Goal: Information Seeking & Learning: Learn about a topic

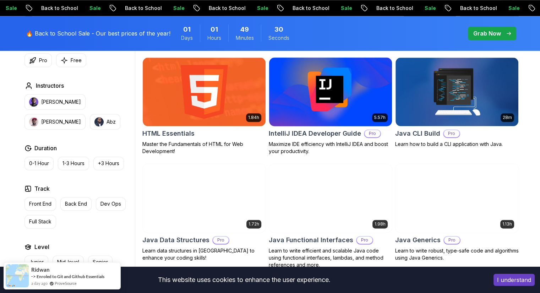
scroll to position [891, 0]
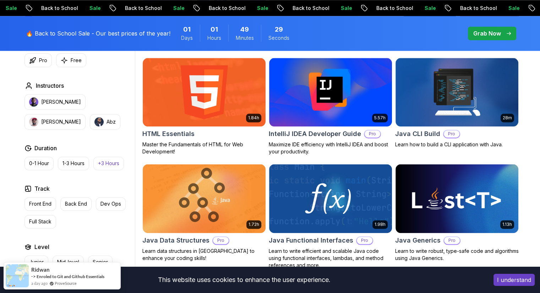
click at [104, 164] on p "+3 Hours" at bounding box center [108, 163] width 21 height 7
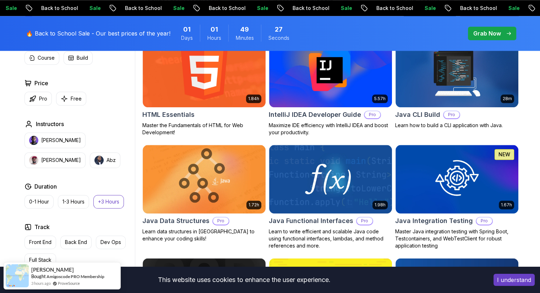
scroll to position [803, 0]
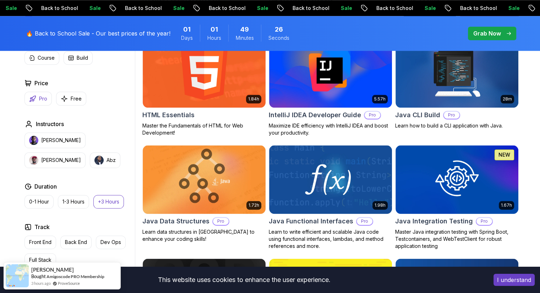
click at [42, 96] on p "Pro" at bounding box center [43, 98] width 8 height 7
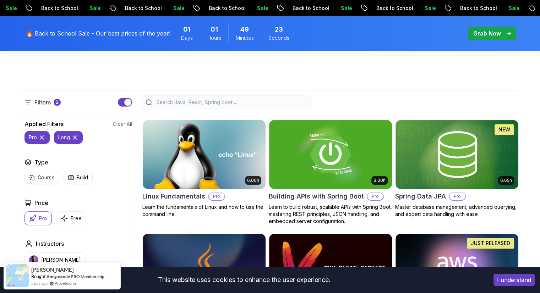
scroll to position [155, 0]
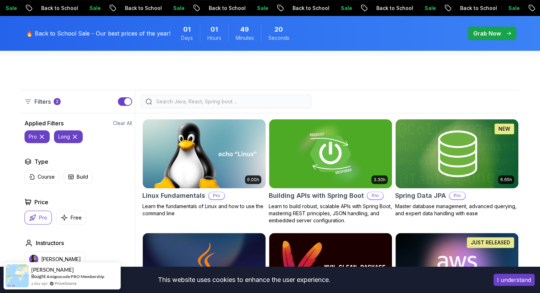
click at [31, 175] on icon "button" at bounding box center [32, 177] width 6 height 6
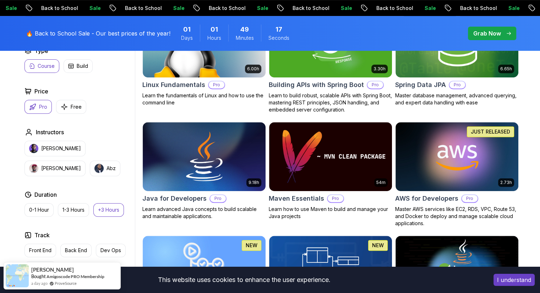
scroll to position [266, 0]
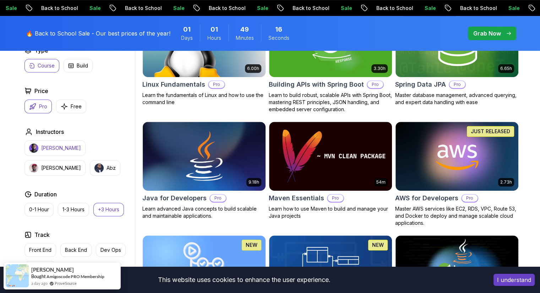
click at [59, 145] on p "Nelson Djalo" at bounding box center [61, 148] width 40 height 7
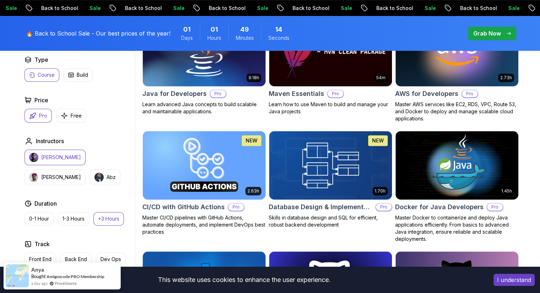
scroll to position [371, 0]
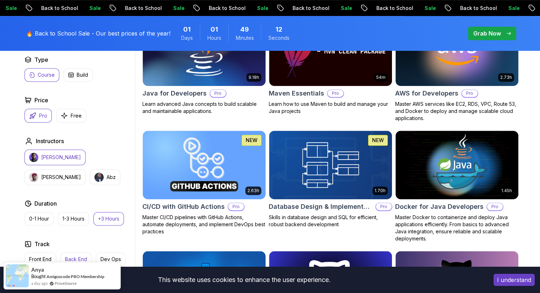
click at [82, 252] on button "Back End" at bounding box center [75, 258] width 31 height 13
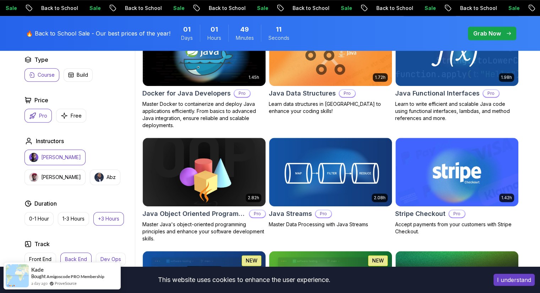
click at [108, 259] on p "Dev Ops" at bounding box center [110, 259] width 21 height 7
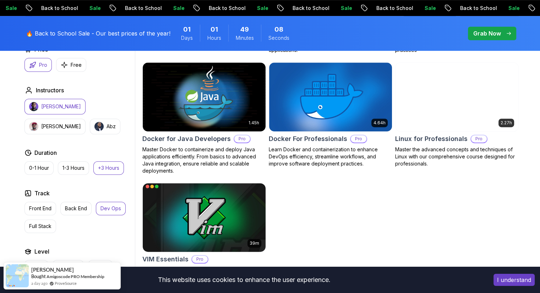
scroll to position [326, 0]
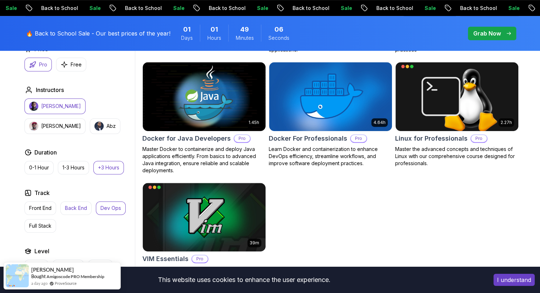
click at [78, 205] on p "Back End" at bounding box center [76, 208] width 22 height 7
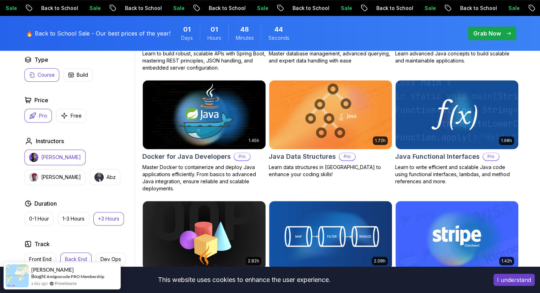
scroll to position [310, 0]
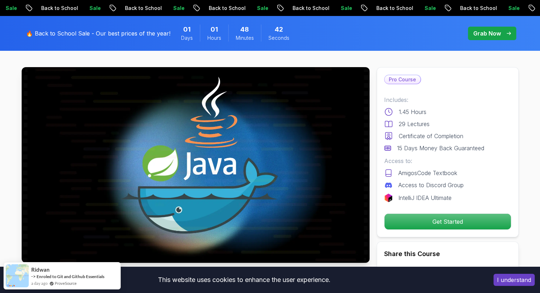
scroll to position [22, 0]
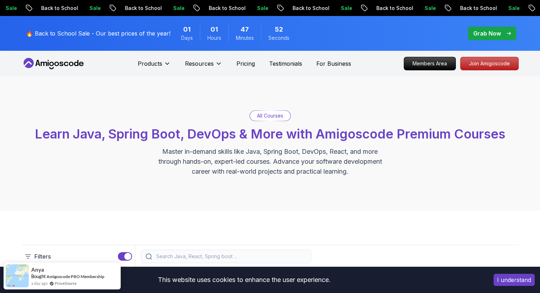
drag, startPoint x: 362, startPoint y: 154, endPoint x: 256, endPoint y: 179, distance: 109.1
click at [256, 179] on div "All Courses Learn Java, Spring Boot, DevOps & More with Amigoscode Premium Cour…" at bounding box center [270, 143] width 540 height 134
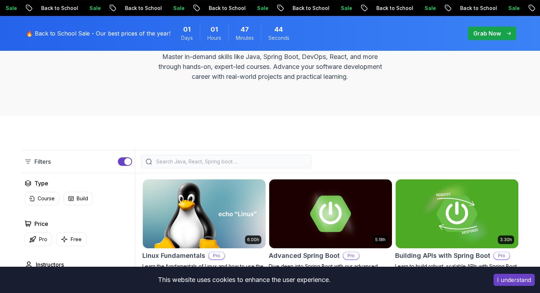
scroll to position [96, 0]
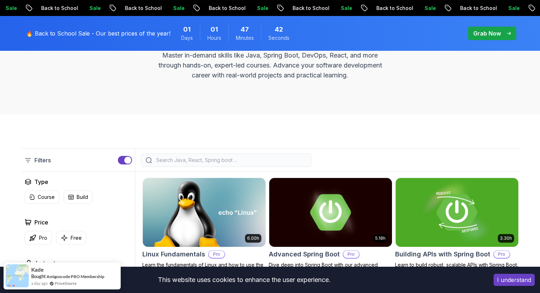
click at [29, 161] on icon at bounding box center [28, 160] width 7 height 7
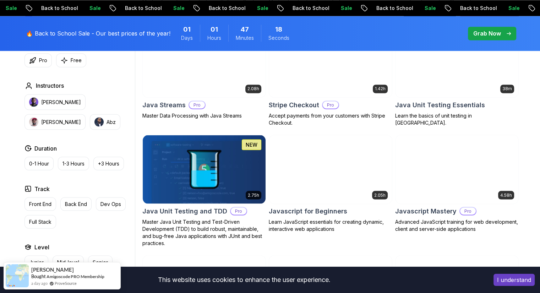
scroll to position [1255, 0]
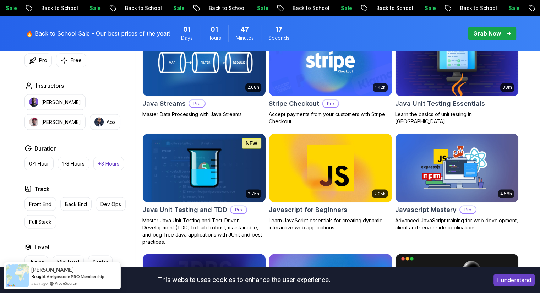
click at [109, 157] on button "+3 Hours" at bounding box center [108, 163] width 31 height 13
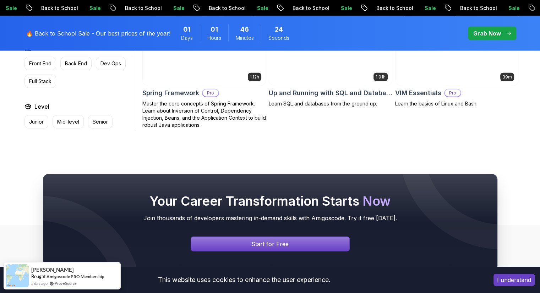
scroll to position [1727, 0]
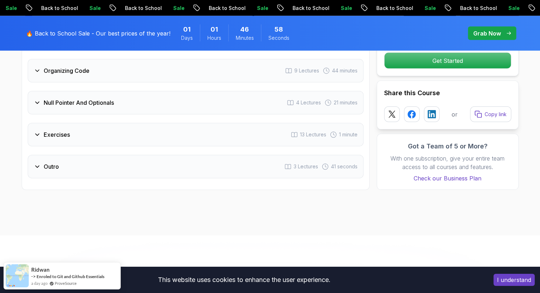
scroll to position [1478, 0]
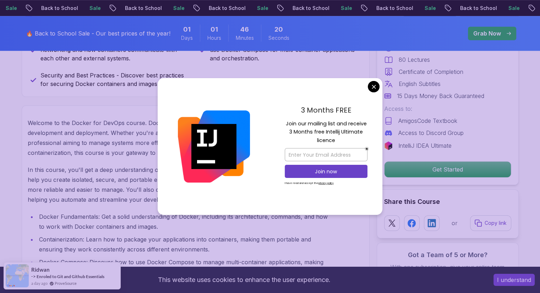
scroll to position [464, 0]
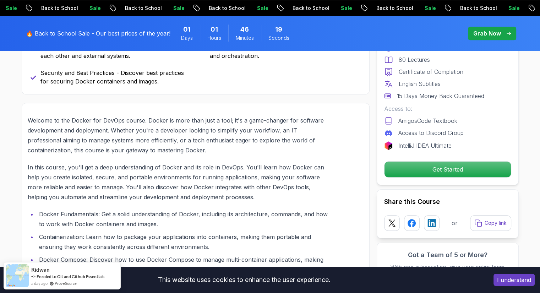
click at [512, 282] on button "I understand" at bounding box center [514, 280] width 41 height 12
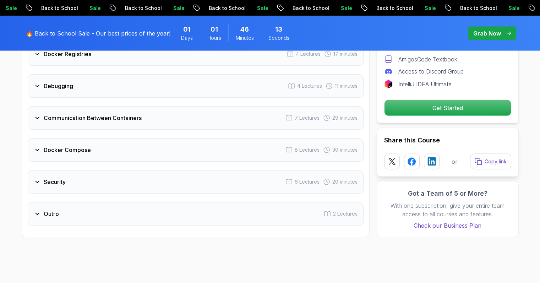
scroll to position [1548, 0]
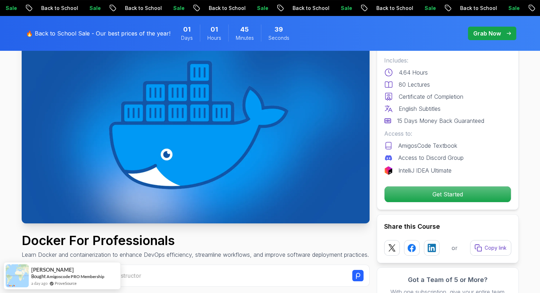
scroll to position [66, 0]
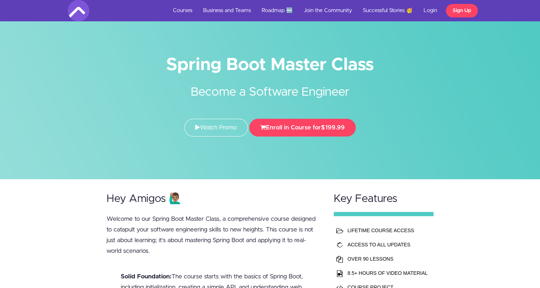
click at [465, 153] on div at bounding box center [270, 89] width 540 height 179
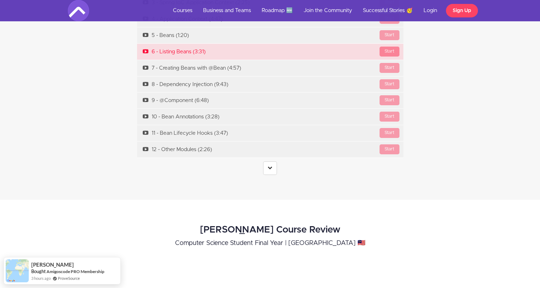
scroll to position [2491, 0]
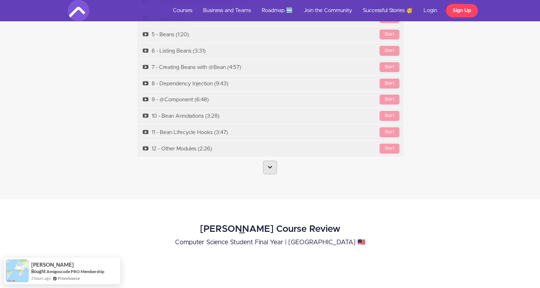
click at [264, 161] on link at bounding box center [270, 167] width 14 height 13
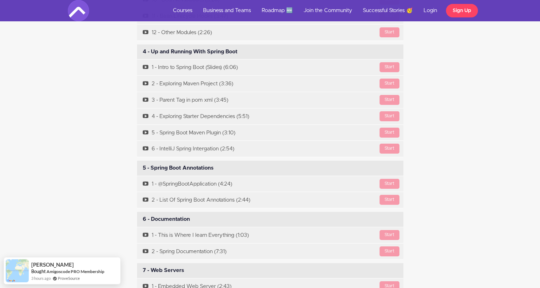
scroll to position [2607, 0]
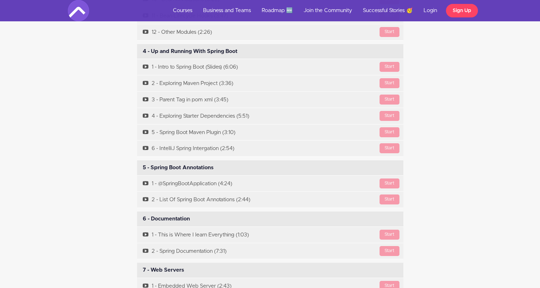
drag, startPoint x: 124, startPoint y: 165, endPoint x: 415, endPoint y: 189, distance: 292.2
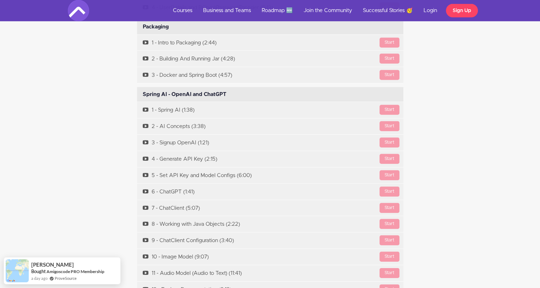
scroll to position [4835, 0]
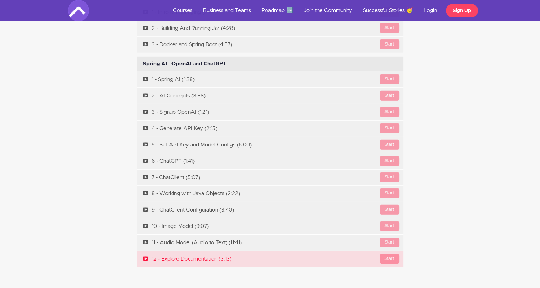
drag, startPoint x: 109, startPoint y: 63, endPoint x: 372, endPoint y: 229, distance: 311.4
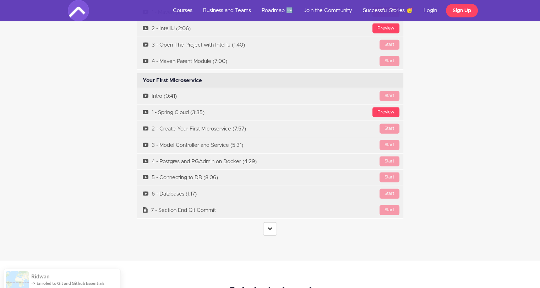
scroll to position [2115, 0]
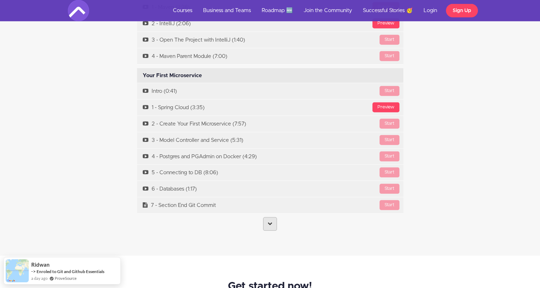
click at [272, 217] on link at bounding box center [270, 223] width 14 height 13
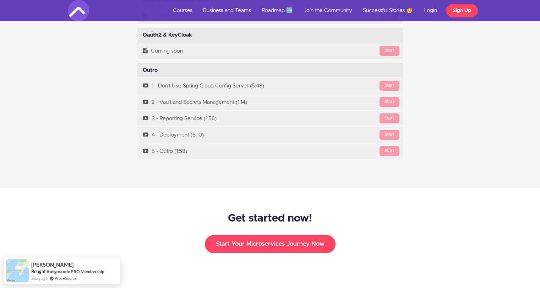
scroll to position [5312, 0]
